Goal: Information Seeking & Learning: Understand process/instructions

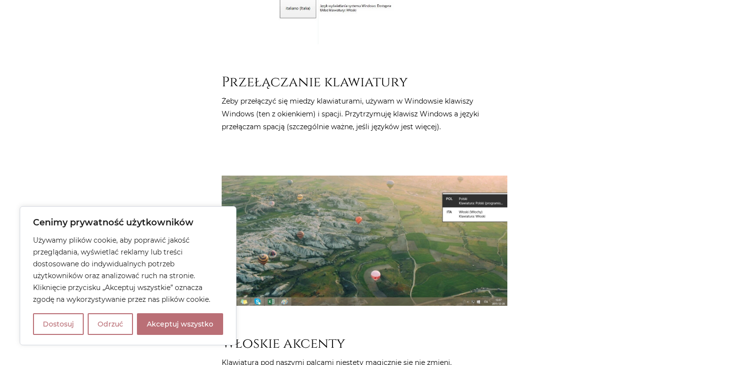
scroll to position [872, 0]
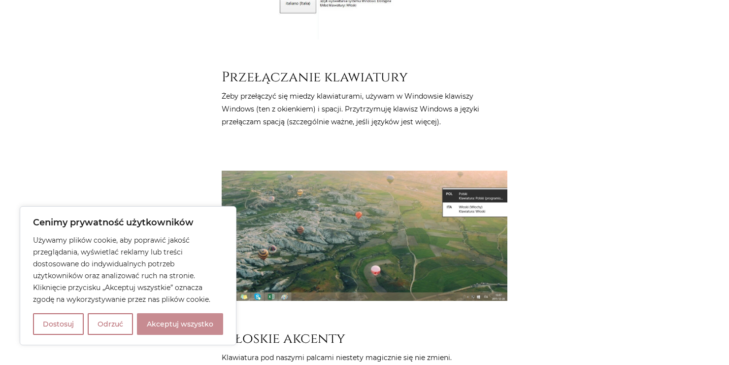
click at [171, 329] on button "Akceptuj wszystko" at bounding box center [180, 324] width 86 height 22
checkbox input "true"
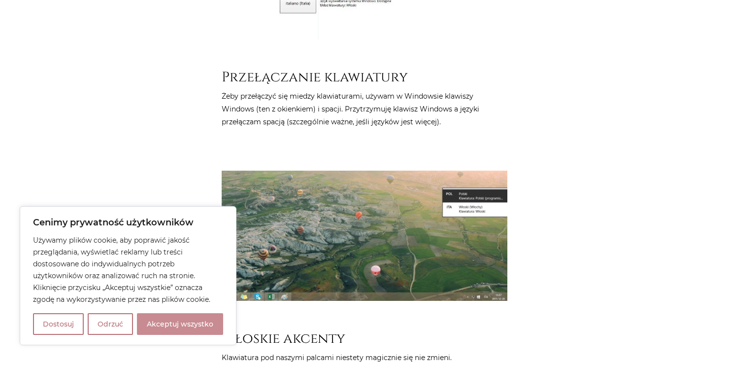
checkbox input "true"
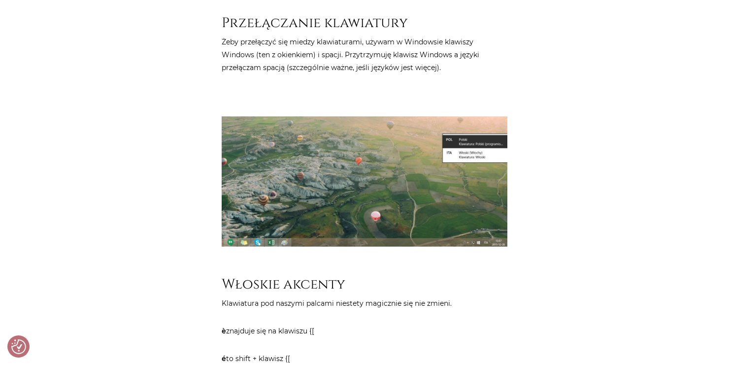
scroll to position [928, 0]
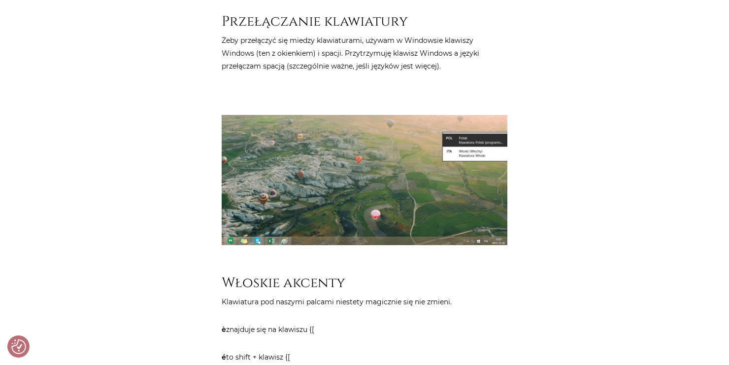
click at [224, 325] on strong "è" at bounding box center [224, 329] width 4 height 9
drag, startPoint x: 228, startPoint y: 303, endPoint x: 218, endPoint y: 303, distance: 9.9
copy p "è"
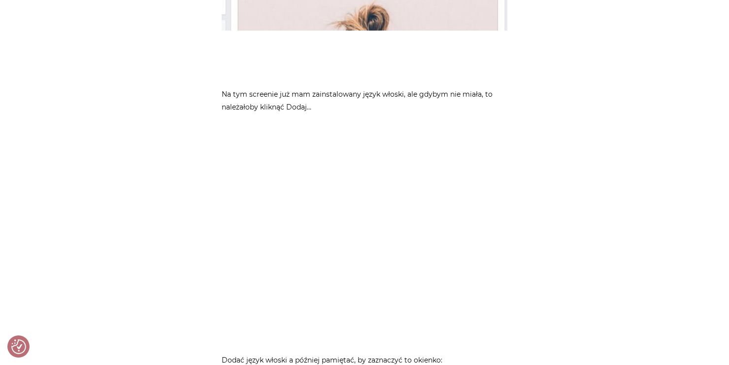
scroll to position [2421, 0]
